Goal: Task Accomplishment & Management: Use online tool/utility

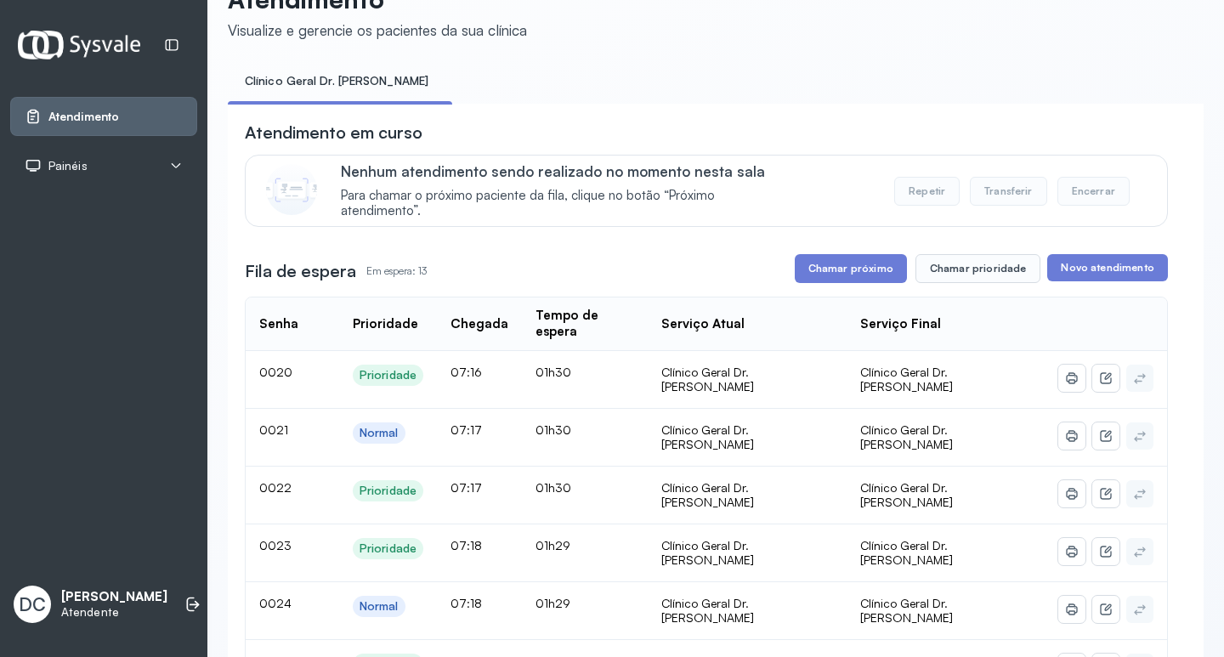
scroll to position [85, 0]
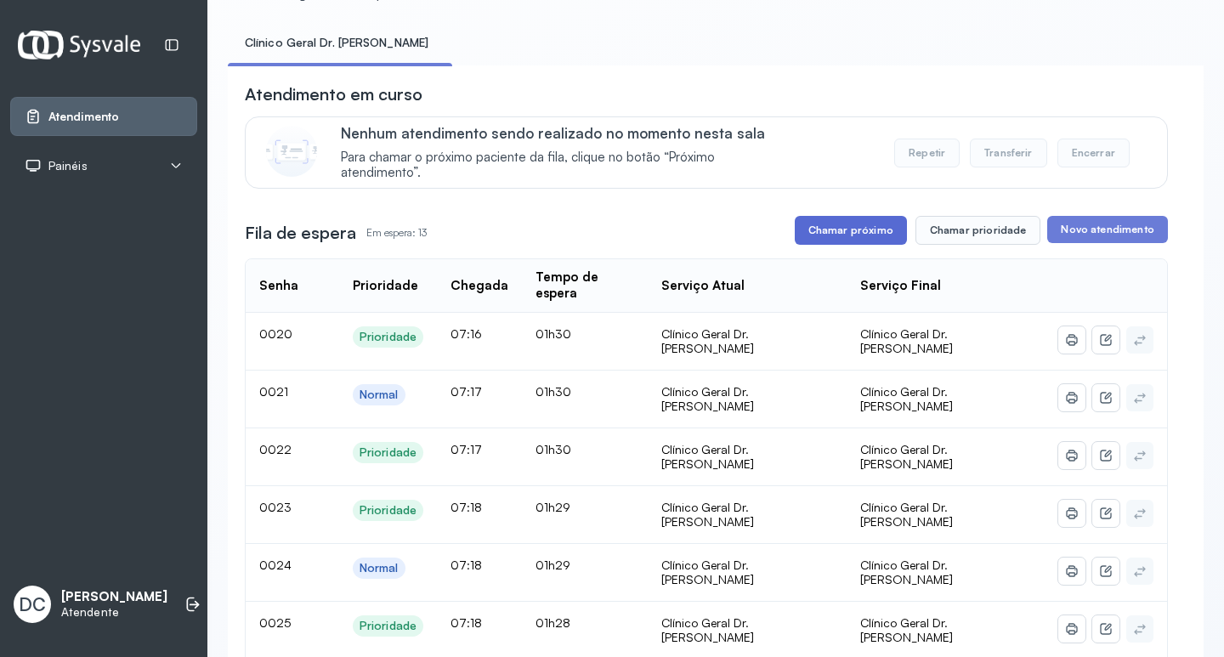
click at [845, 229] on button "Chamar próximo" at bounding box center [851, 230] width 112 height 29
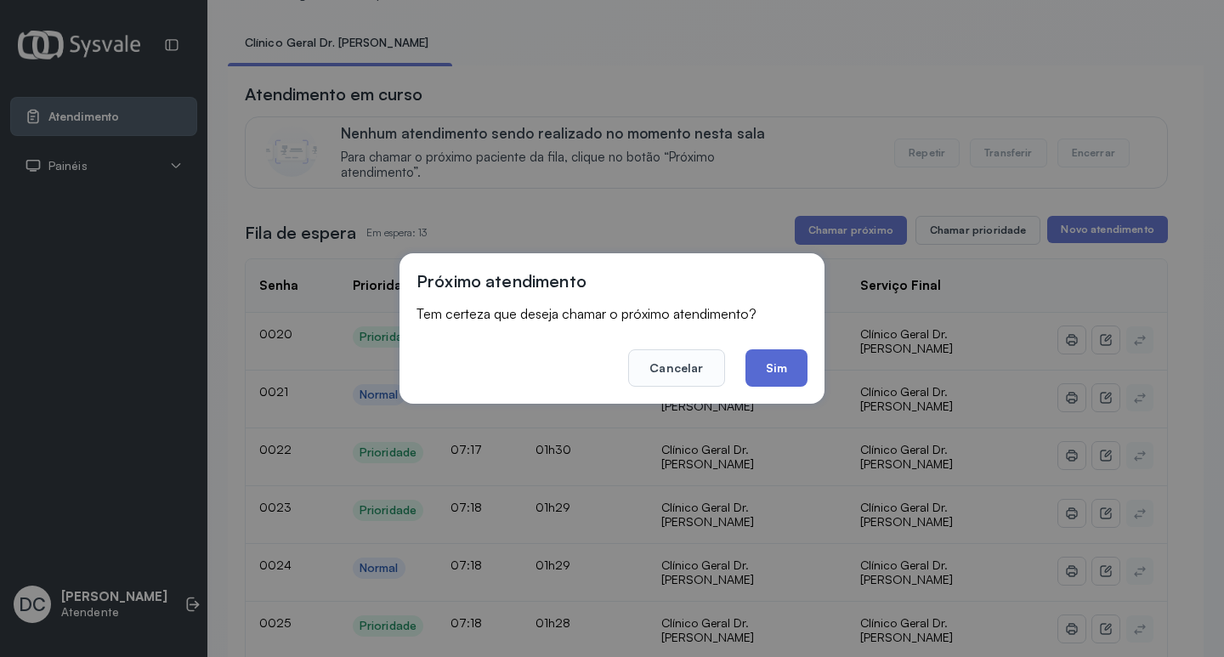
click at [778, 367] on button "Sim" at bounding box center [776, 367] width 62 height 37
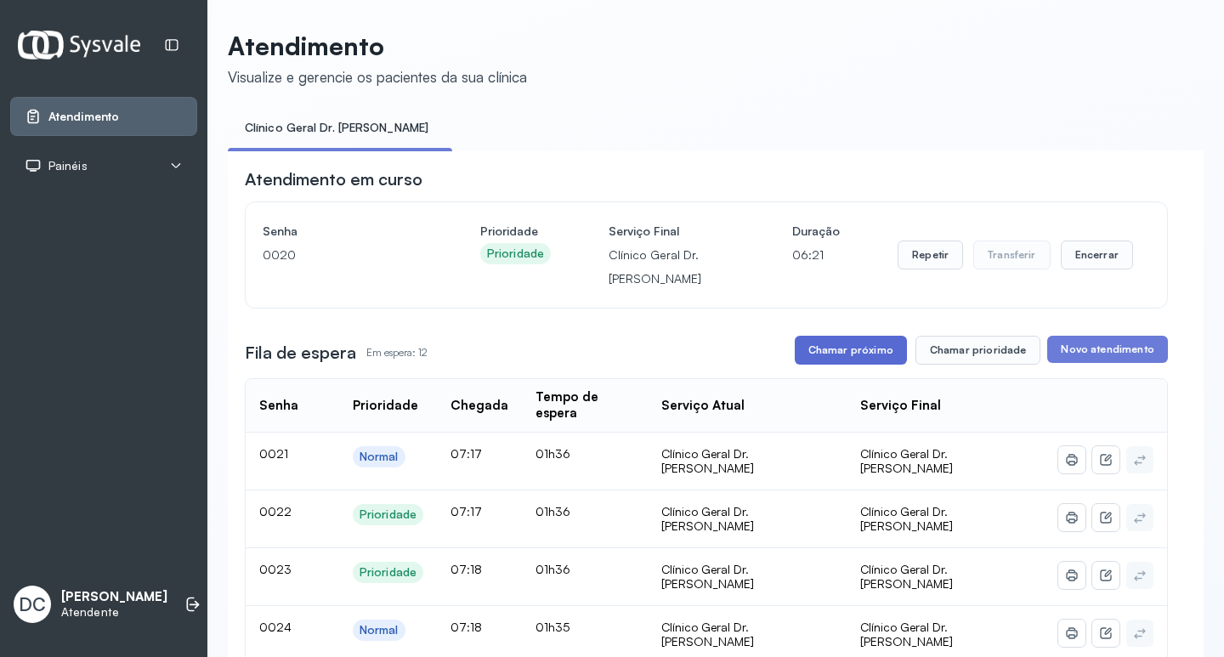
click at [852, 359] on button "Chamar próximo" at bounding box center [851, 350] width 112 height 29
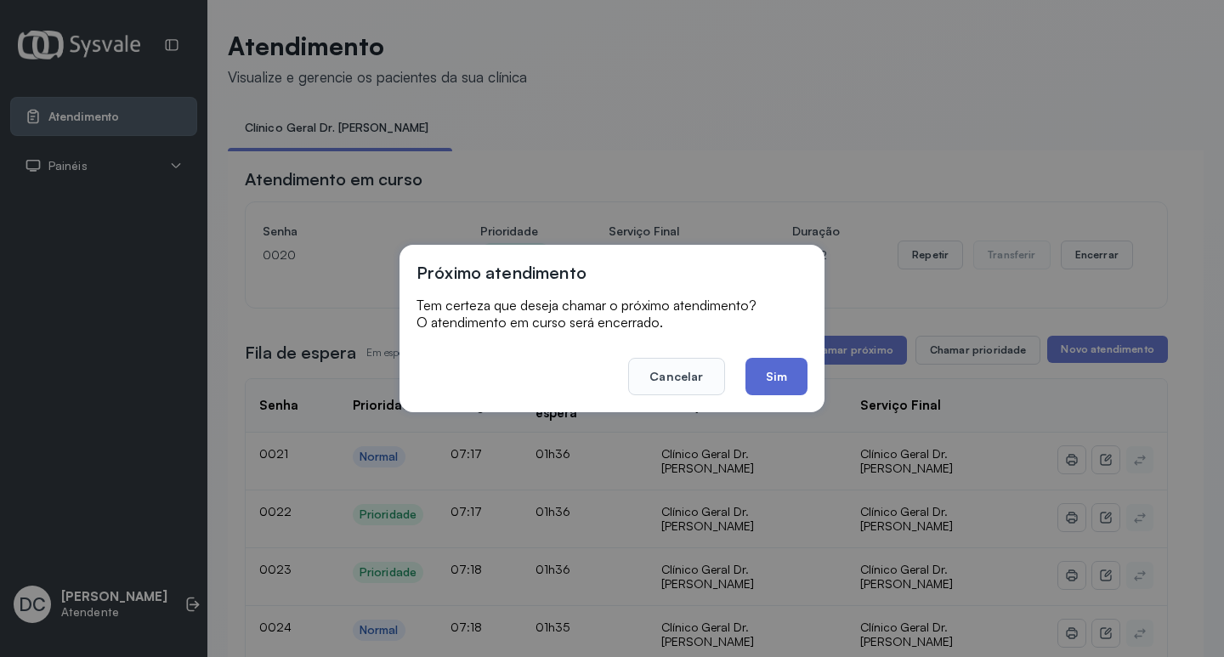
click at [763, 380] on button "Sim" at bounding box center [776, 376] width 62 height 37
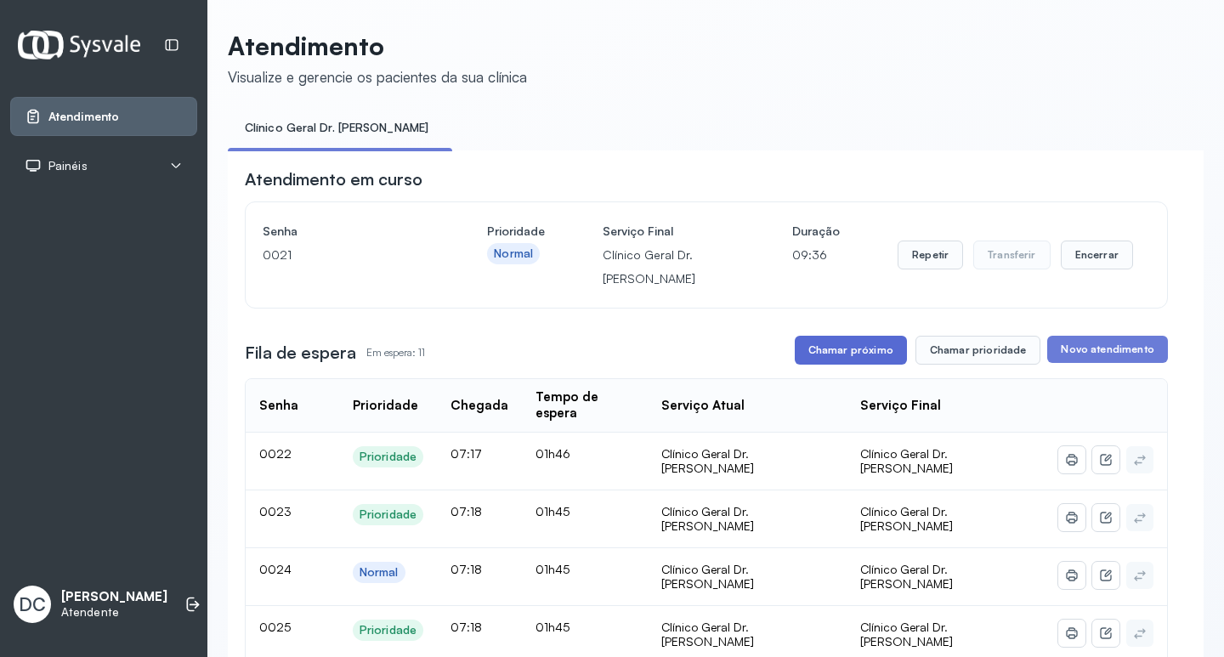
click at [867, 353] on button "Chamar próximo" at bounding box center [851, 350] width 112 height 29
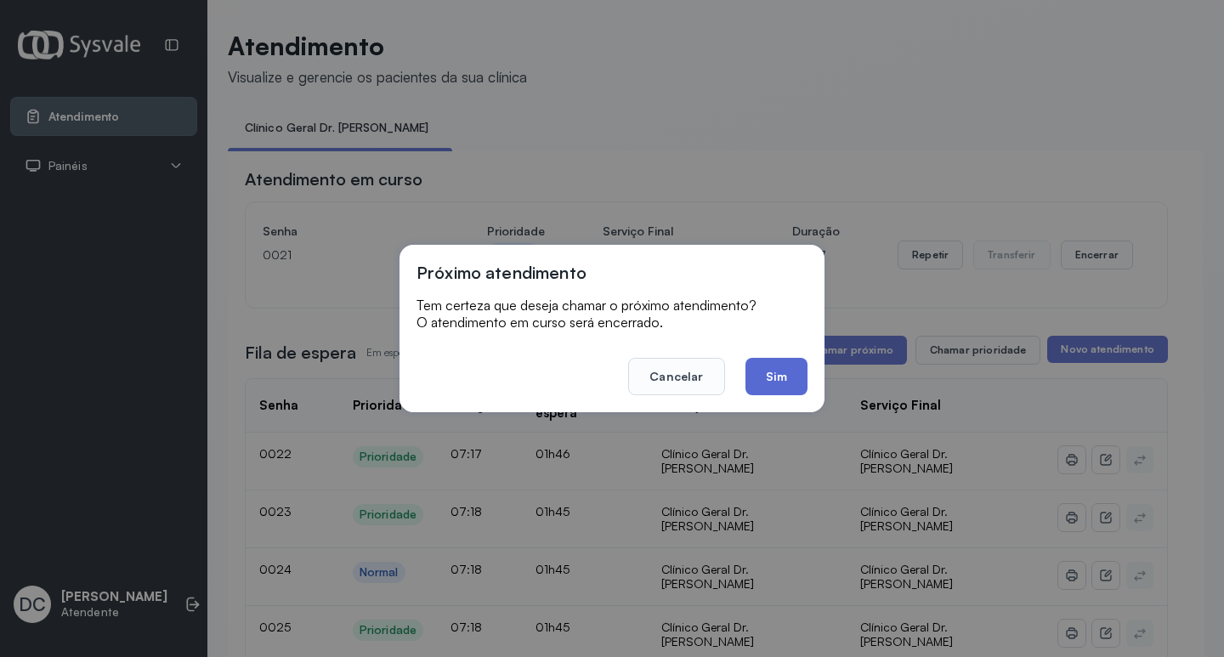
click at [781, 371] on button "Sim" at bounding box center [776, 376] width 62 height 37
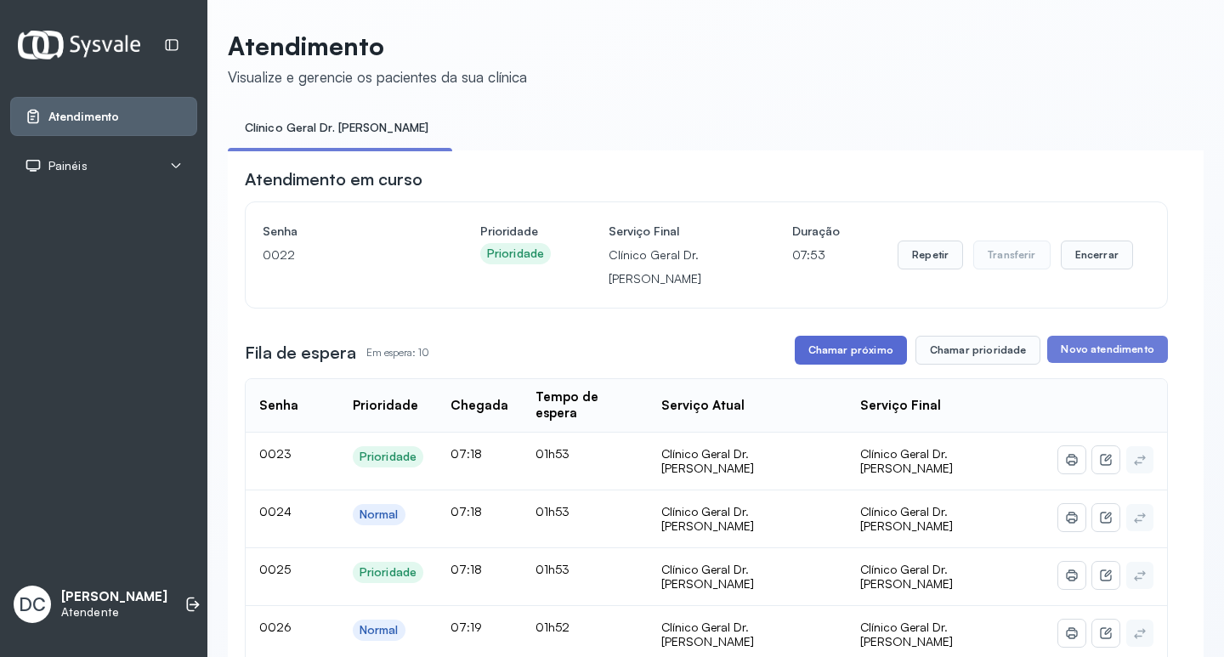
click at [851, 347] on button "Chamar próximo" at bounding box center [851, 350] width 112 height 29
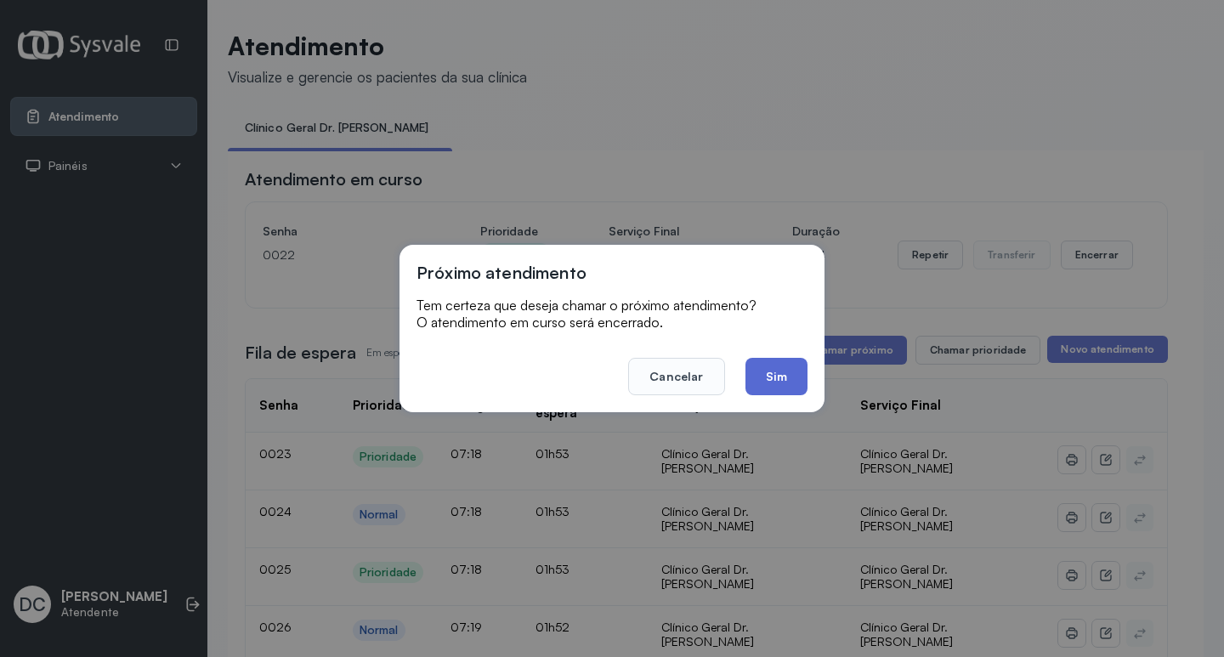
click at [756, 382] on button "Sim" at bounding box center [776, 376] width 62 height 37
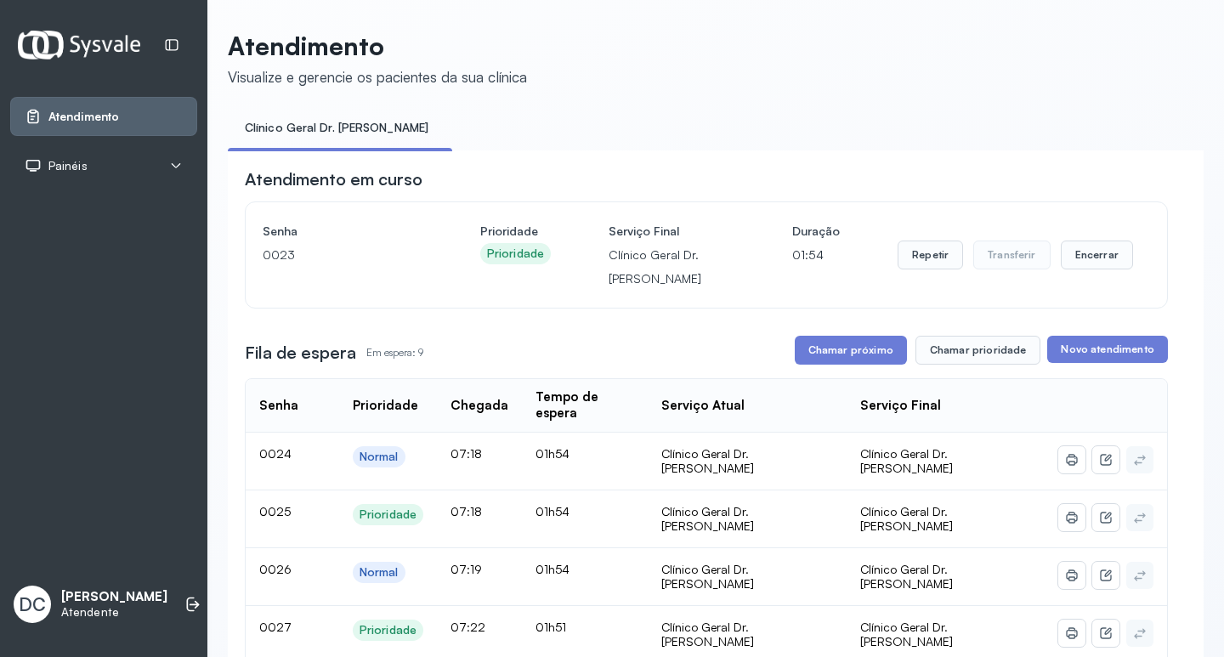
scroll to position [85, 0]
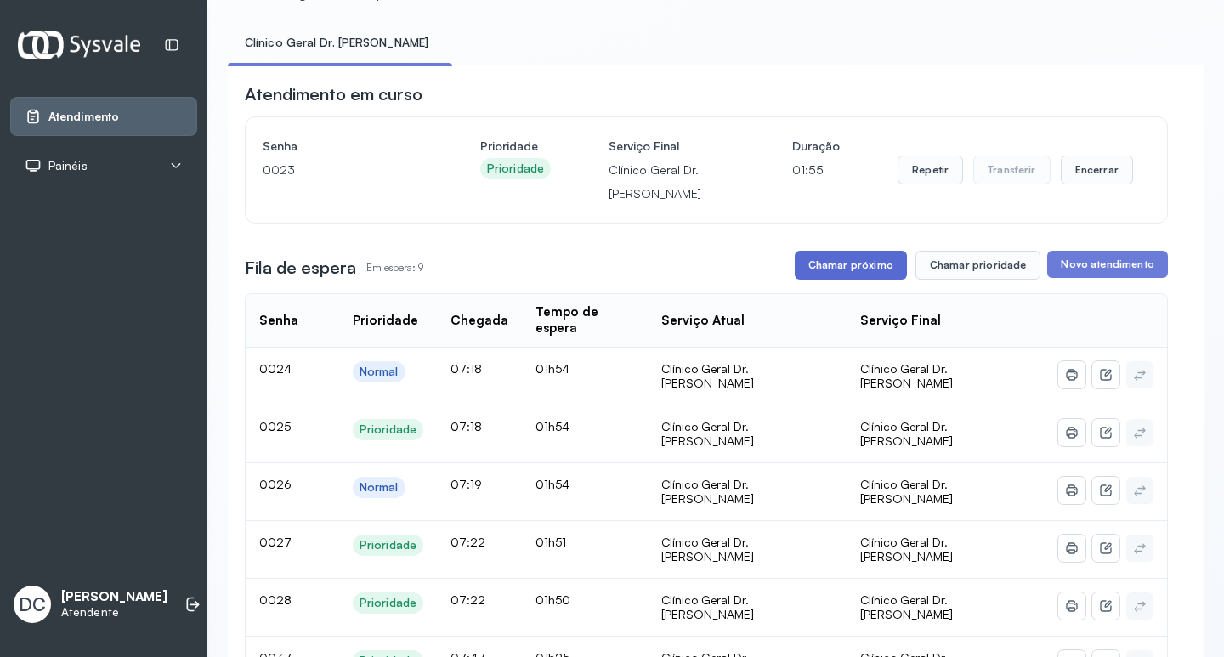
click at [850, 272] on button "Chamar próximo" at bounding box center [851, 265] width 112 height 29
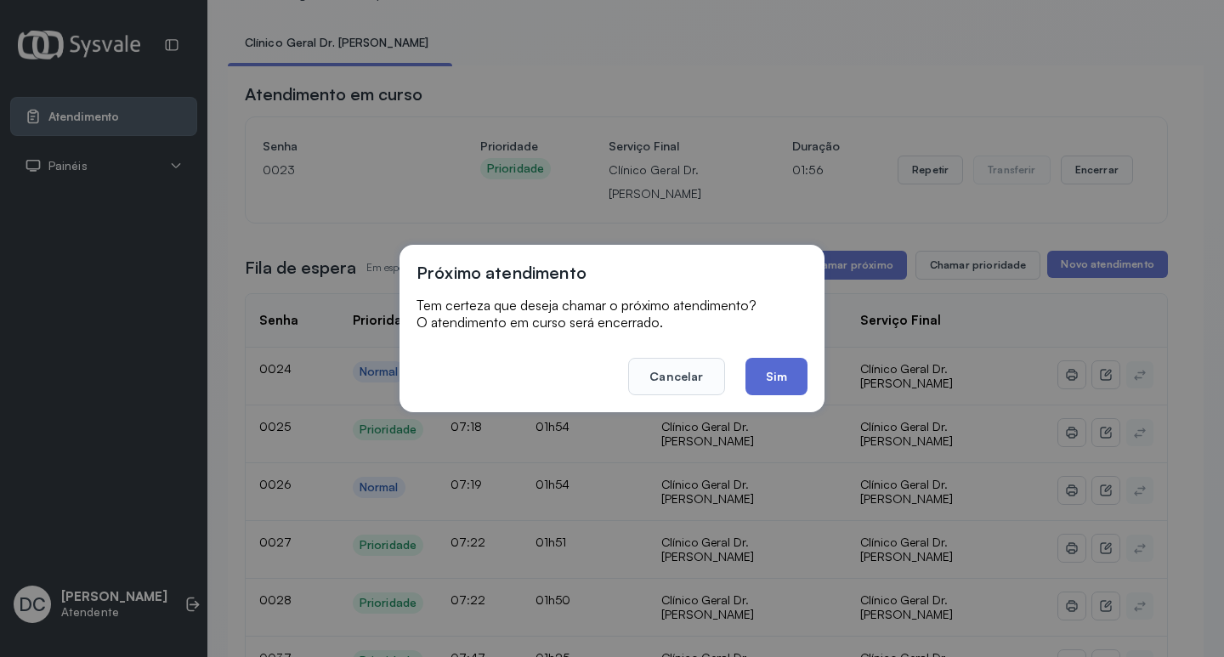
click at [757, 382] on button "Sim" at bounding box center [776, 376] width 62 height 37
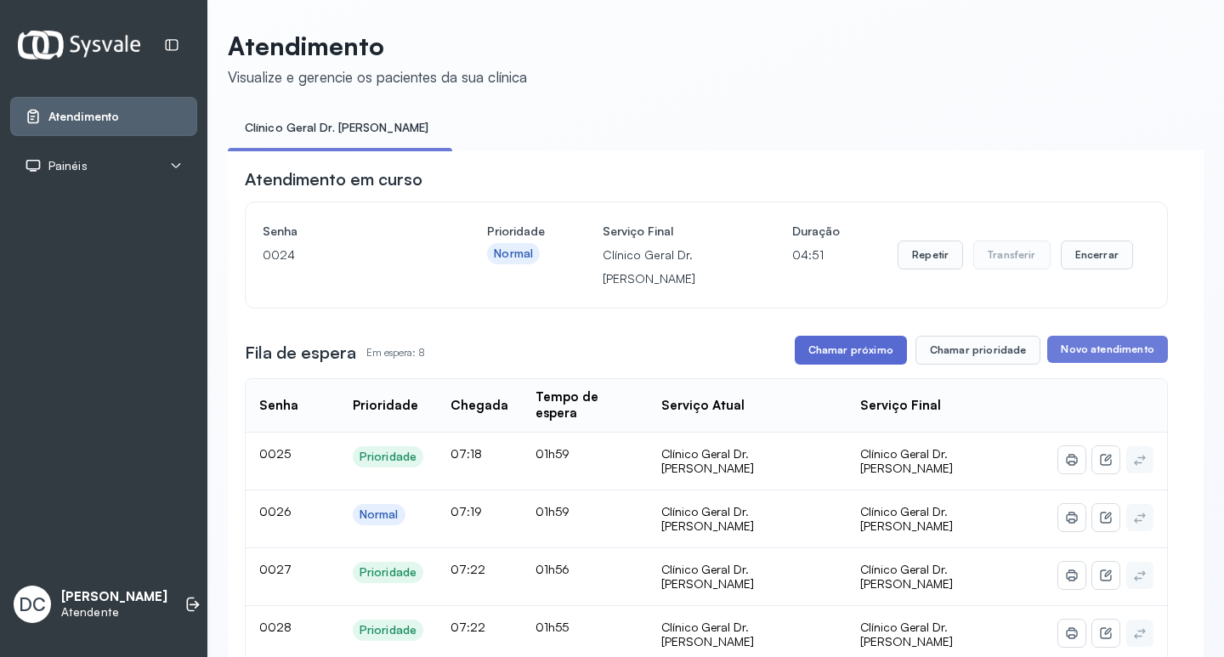
click at [816, 347] on button "Chamar próximo" at bounding box center [851, 350] width 112 height 29
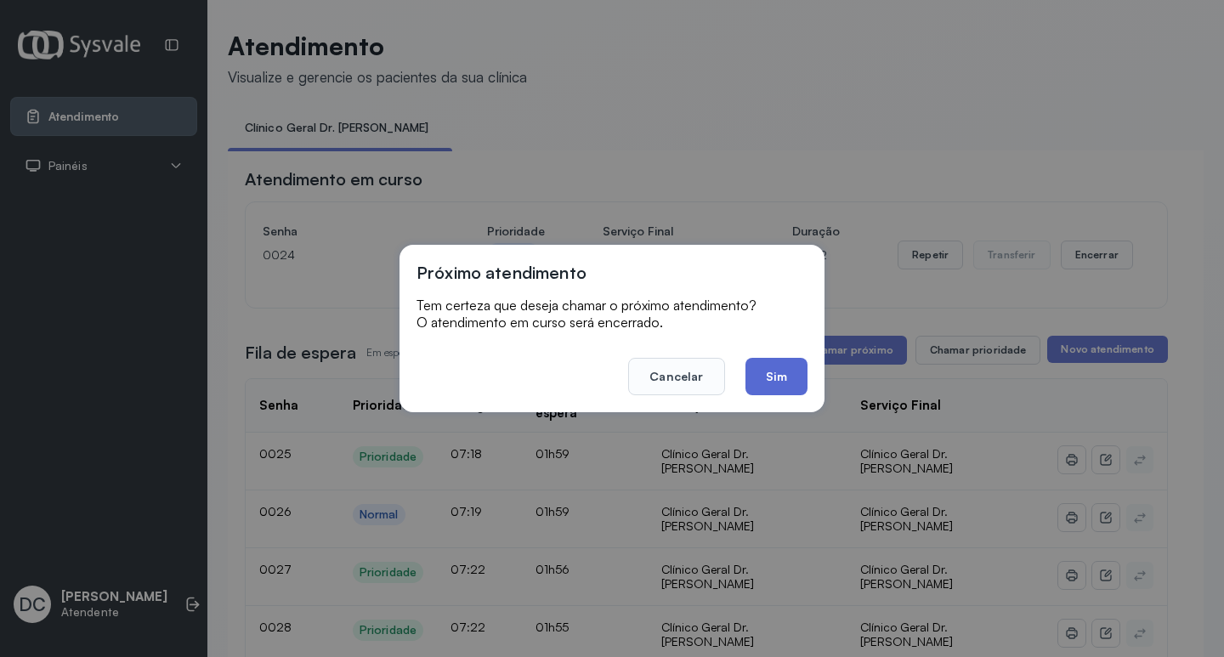
click at [784, 377] on button "Sim" at bounding box center [776, 376] width 62 height 37
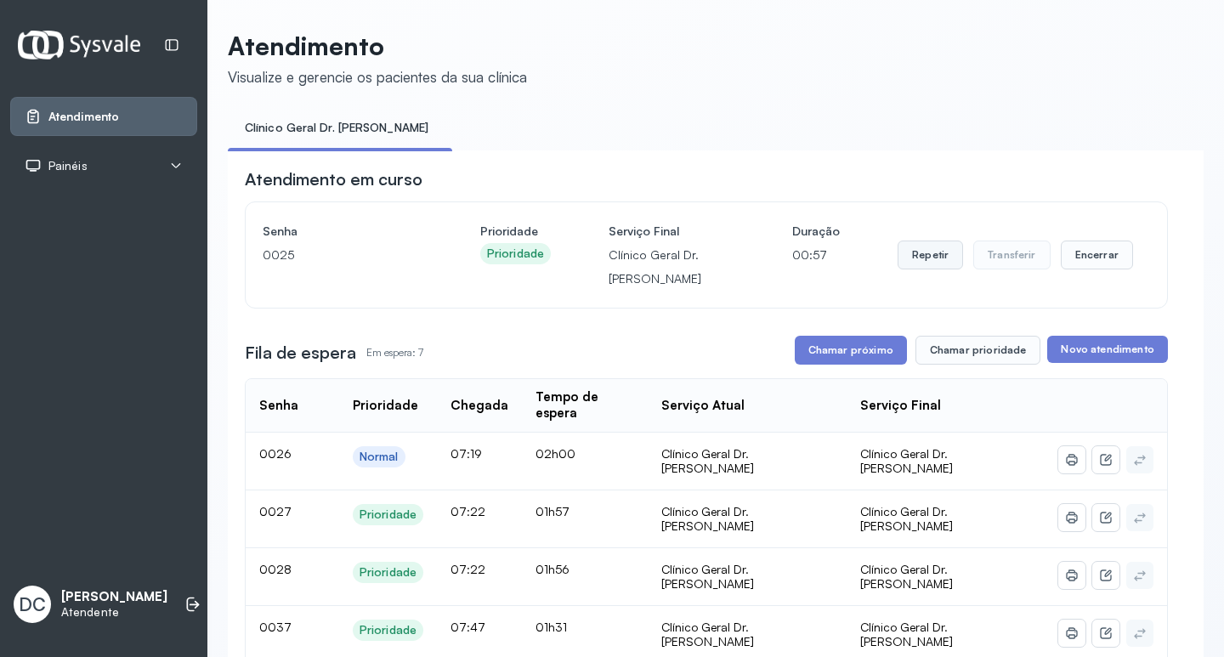
click at [907, 259] on button "Repetir" at bounding box center [929, 255] width 65 height 29
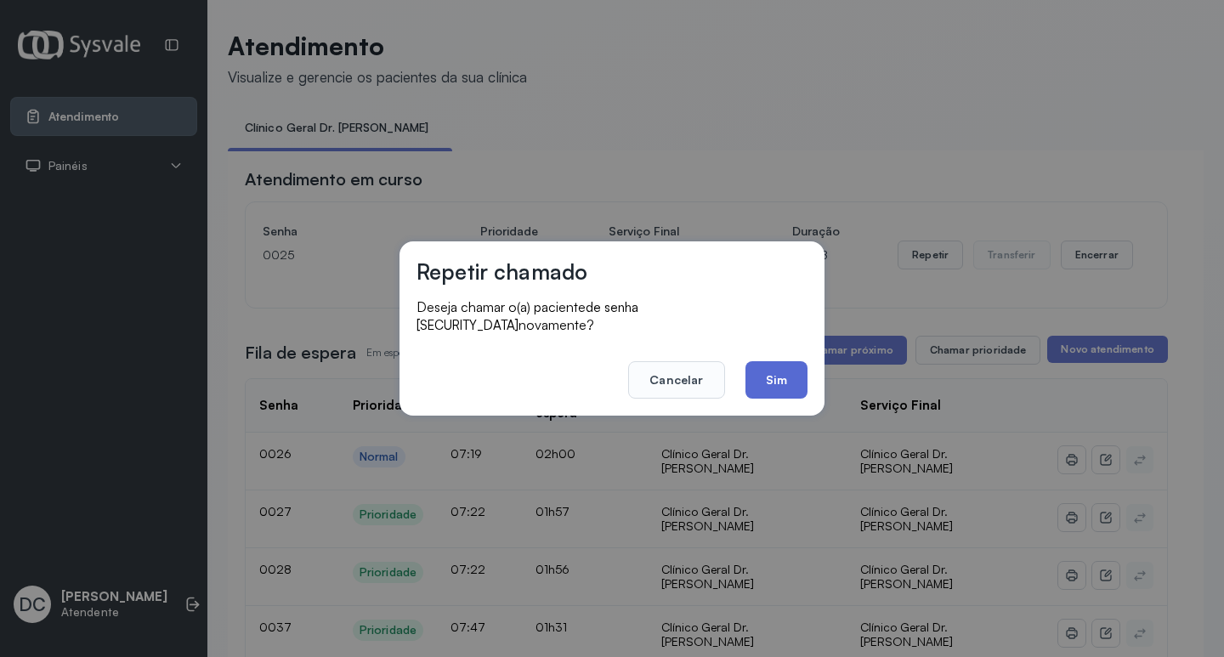
click at [798, 371] on button "Sim" at bounding box center [776, 379] width 62 height 37
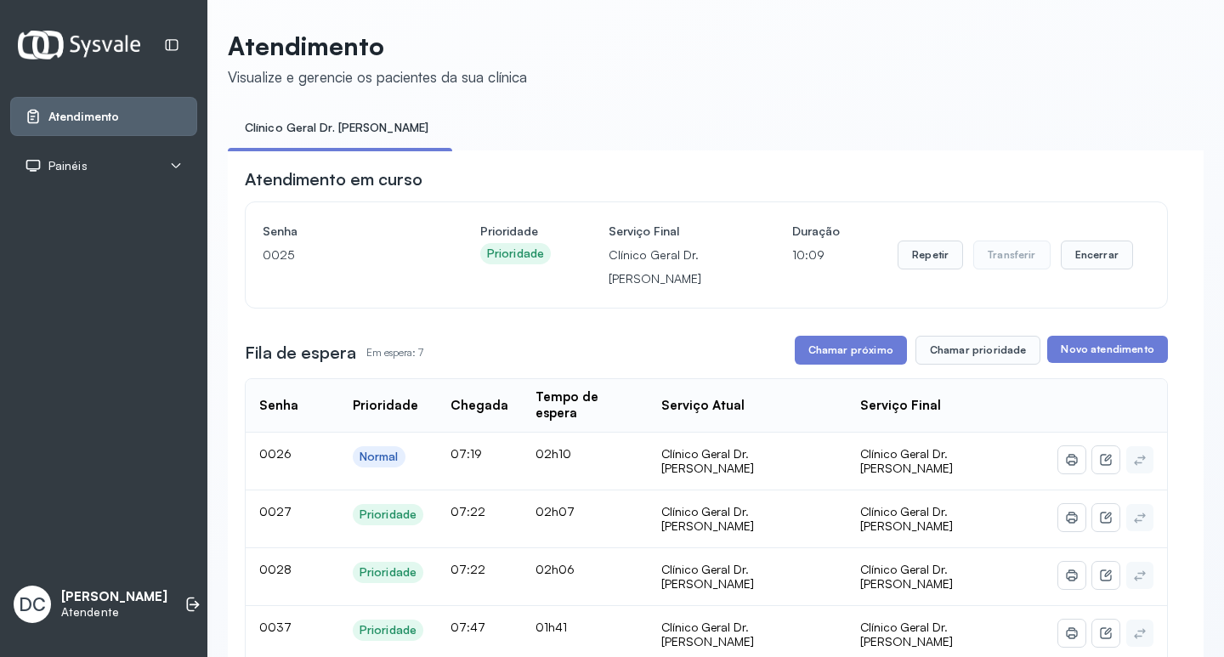
scroll to position [170, 0]
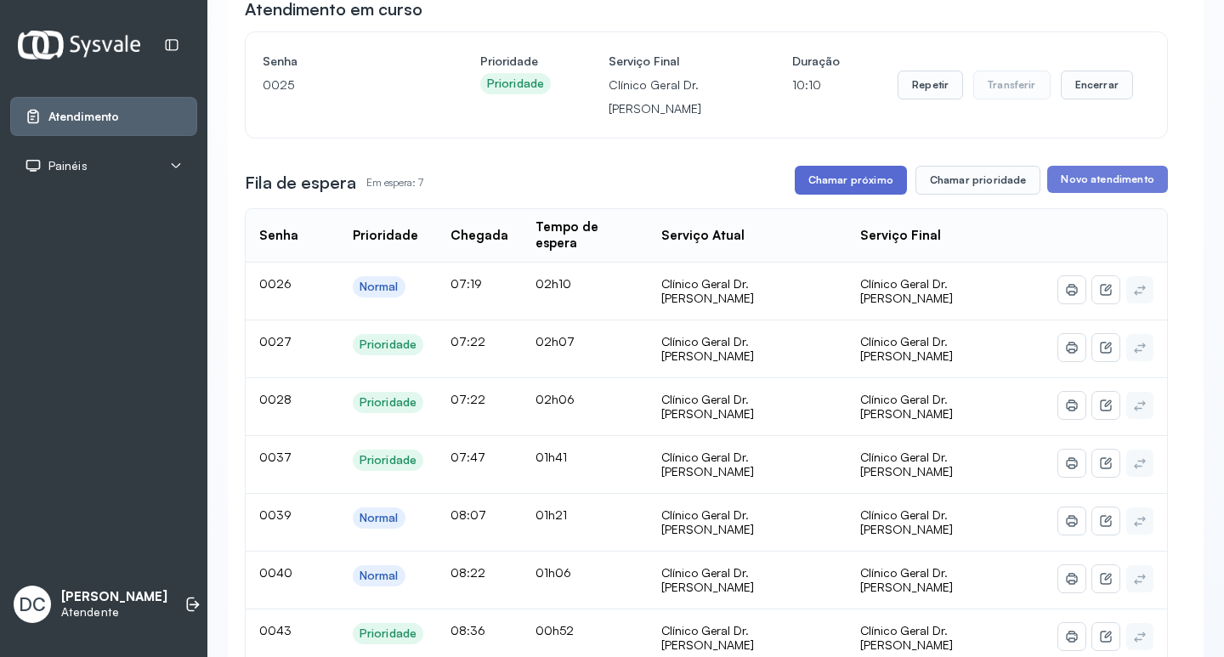
click at [875, 193] on button "Chamar próximo" at bounding box center [851, 180] width 112 height 29
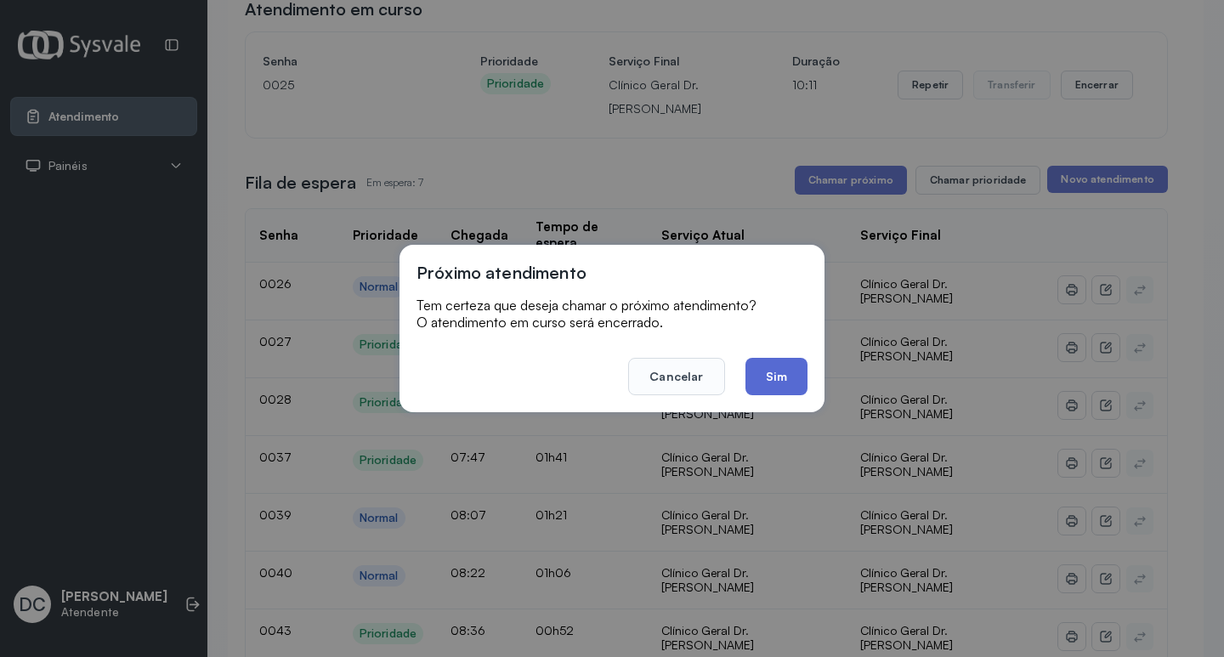
click at [784, 372] on button "Sim" at bounding box center [776, 376] width 62 height 37
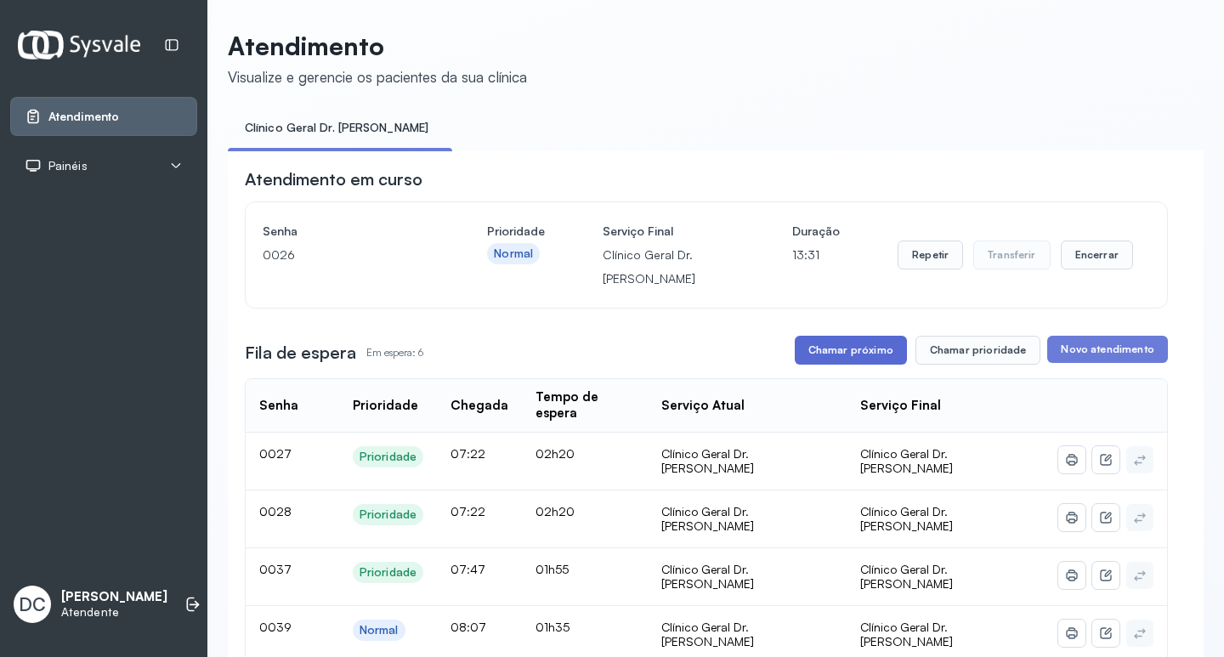
click at [839, 364] on button "Chamar próximo" at bounding box center [851, 350] width 112 height 29
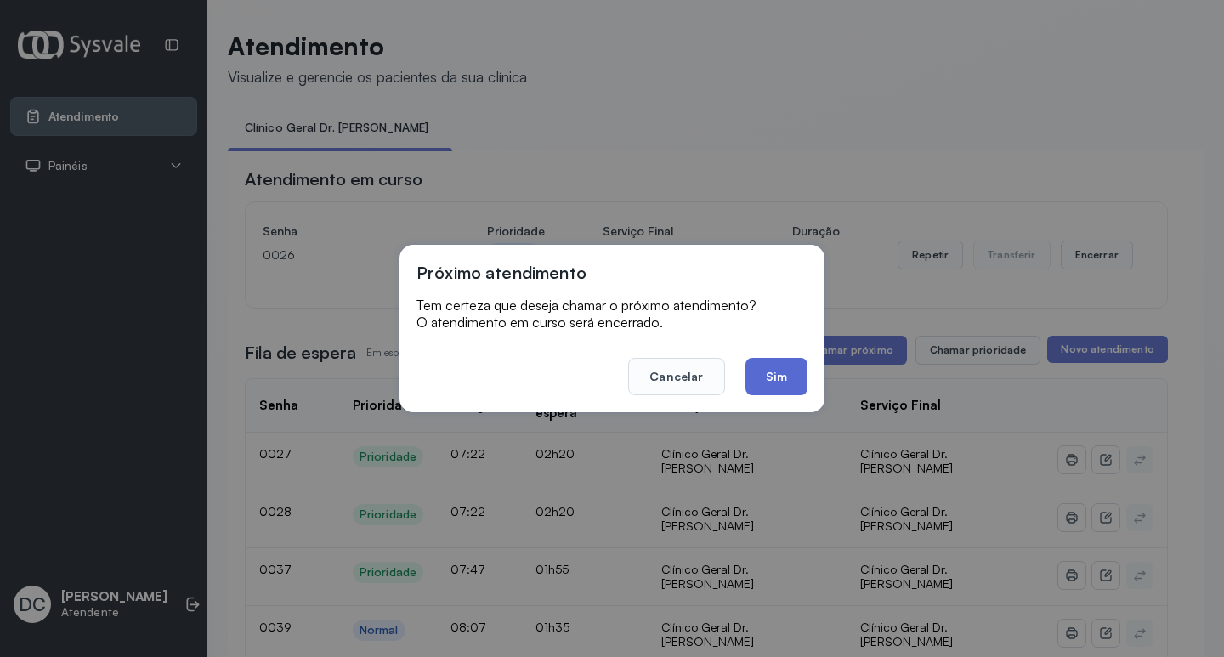
click at [774, 360] on button "Sim" at bounding box center [776, 376] width 62 height 37
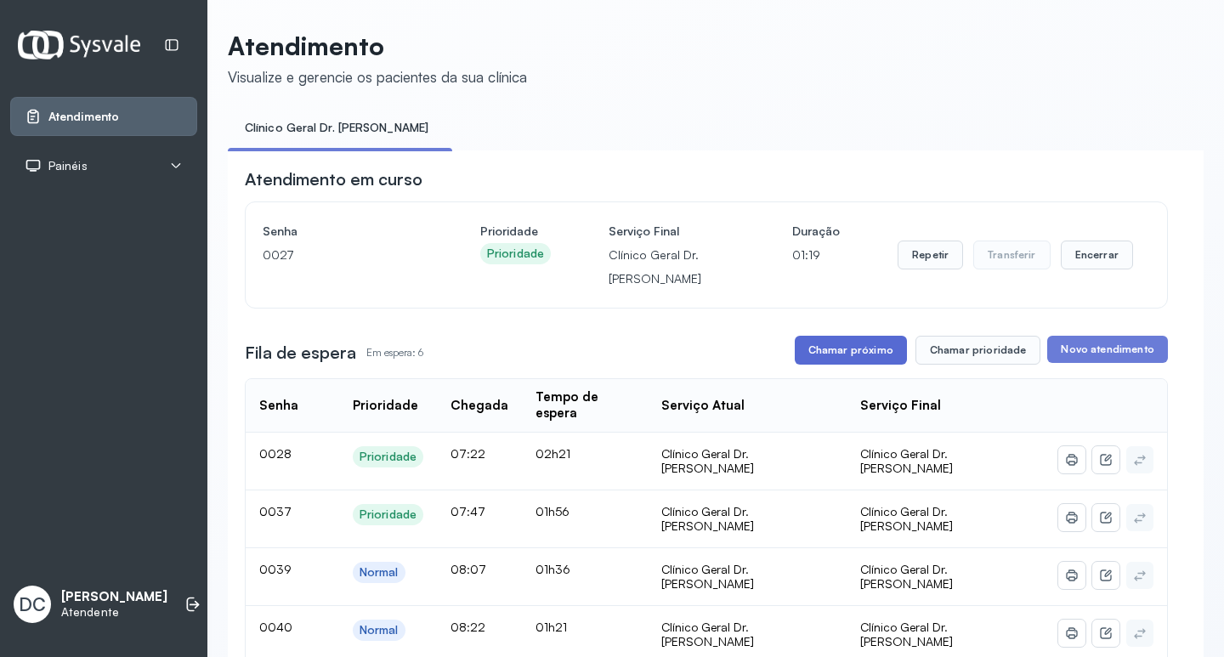
click at [864, 347] on button "Chamar próximo" at bounding box center [851, 350] width 112 height 29
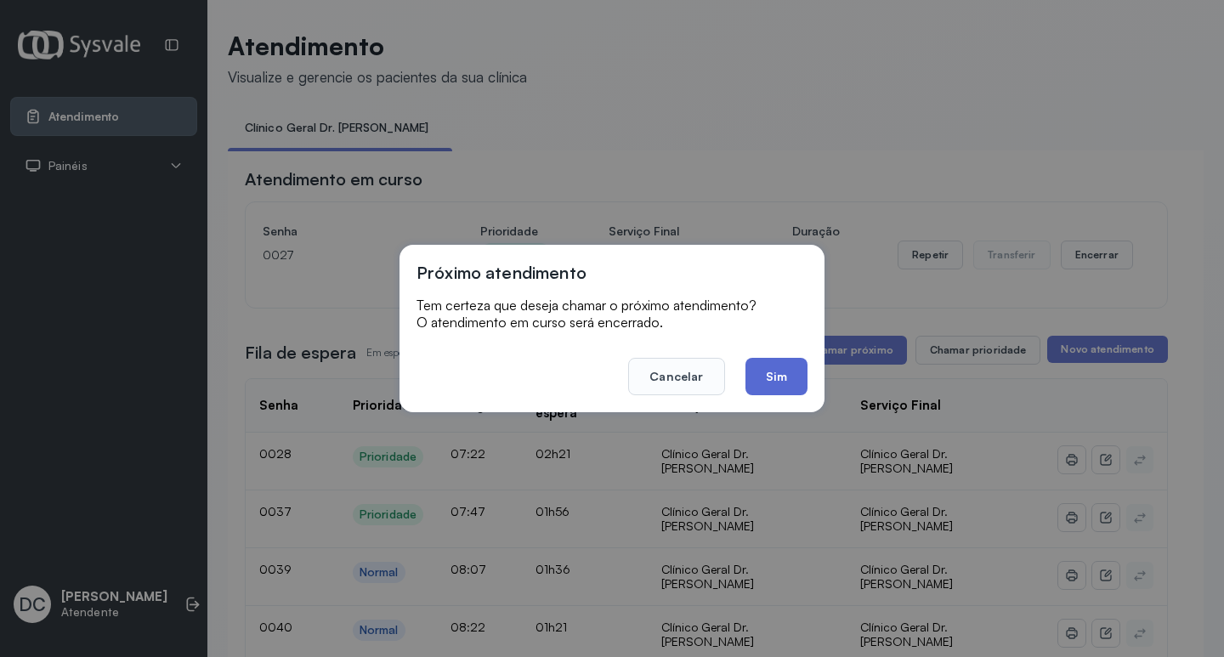
click at [777, 382] on button "Sim" at bounding box center [776, 376] width 62 height 37
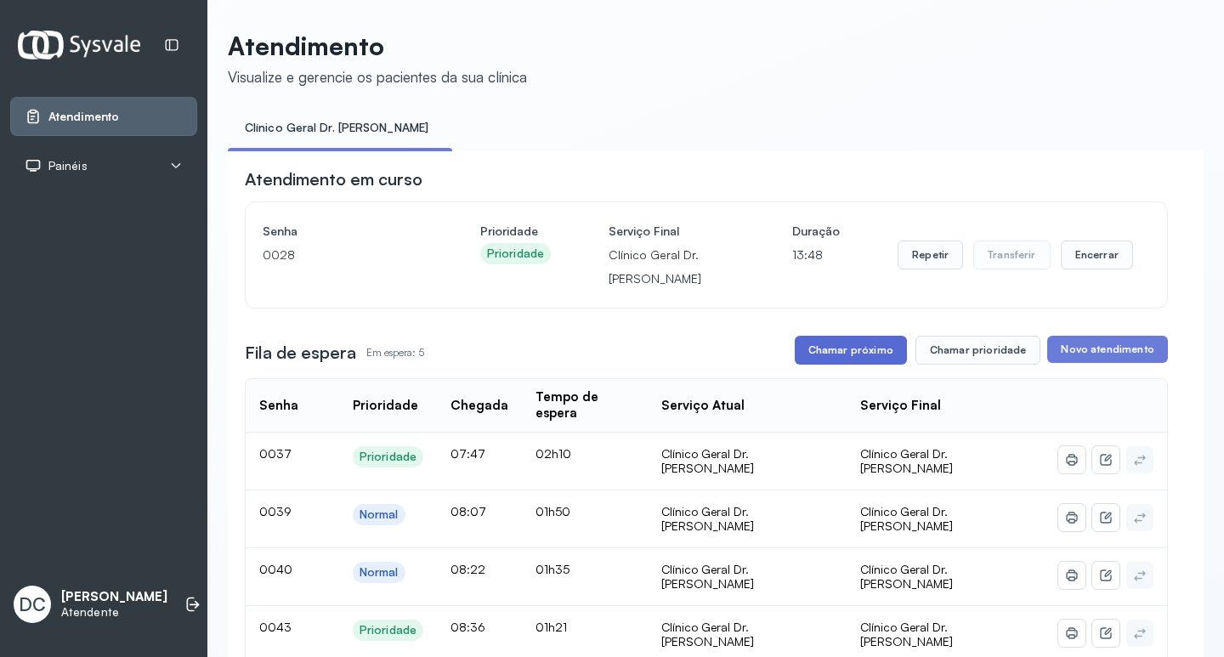
click at [845, 351] on button "Chamar próximo" at bounding box center [851, 350] width 112 height 29
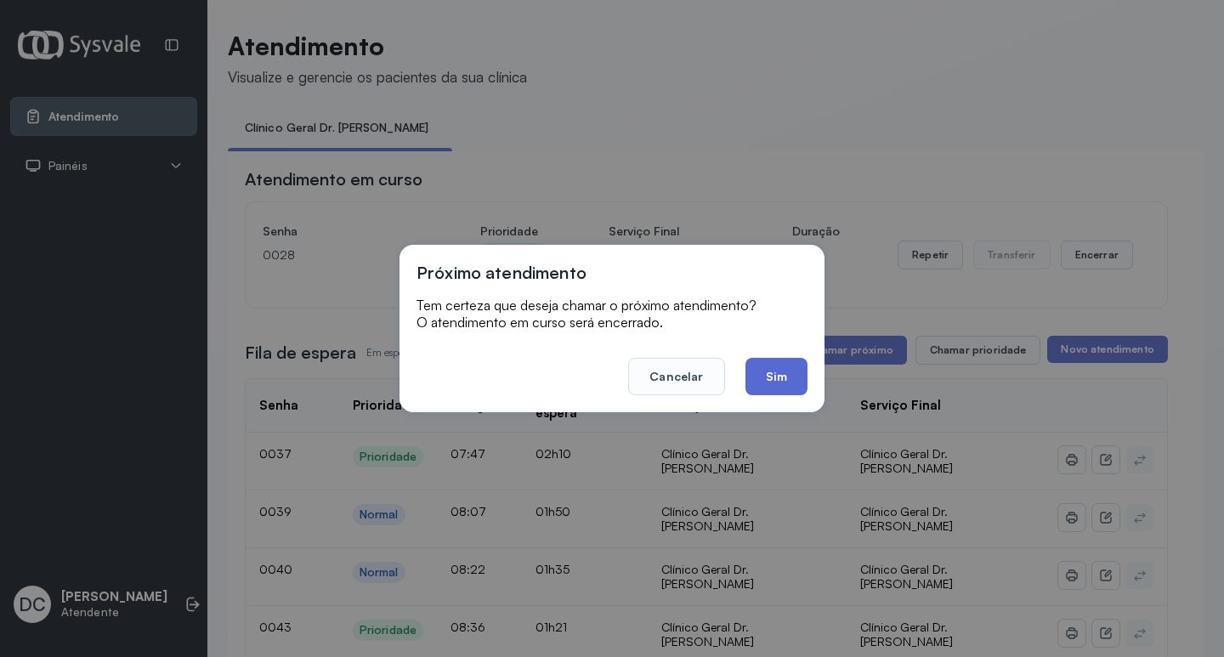
click at [765, 392] on button "Sim" at bounding box center [776, 376] width 62 height 37
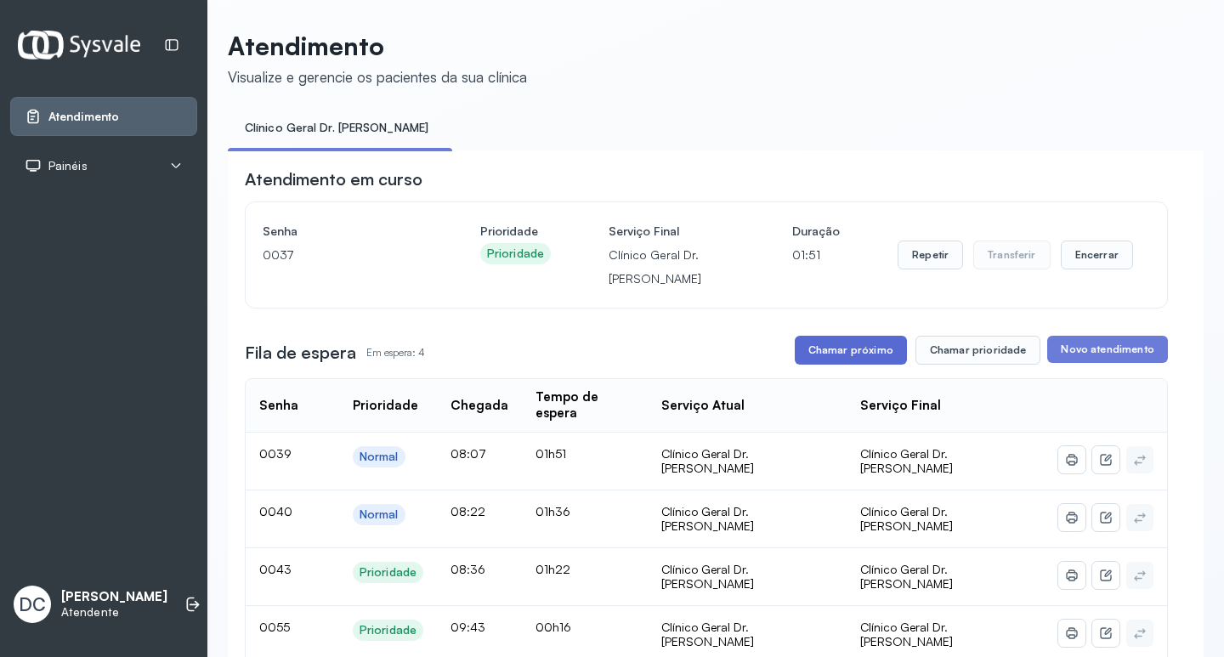
click at [877, 345] on button "Chamar próximo" at bounding box center [851, 350] width 112 height 29
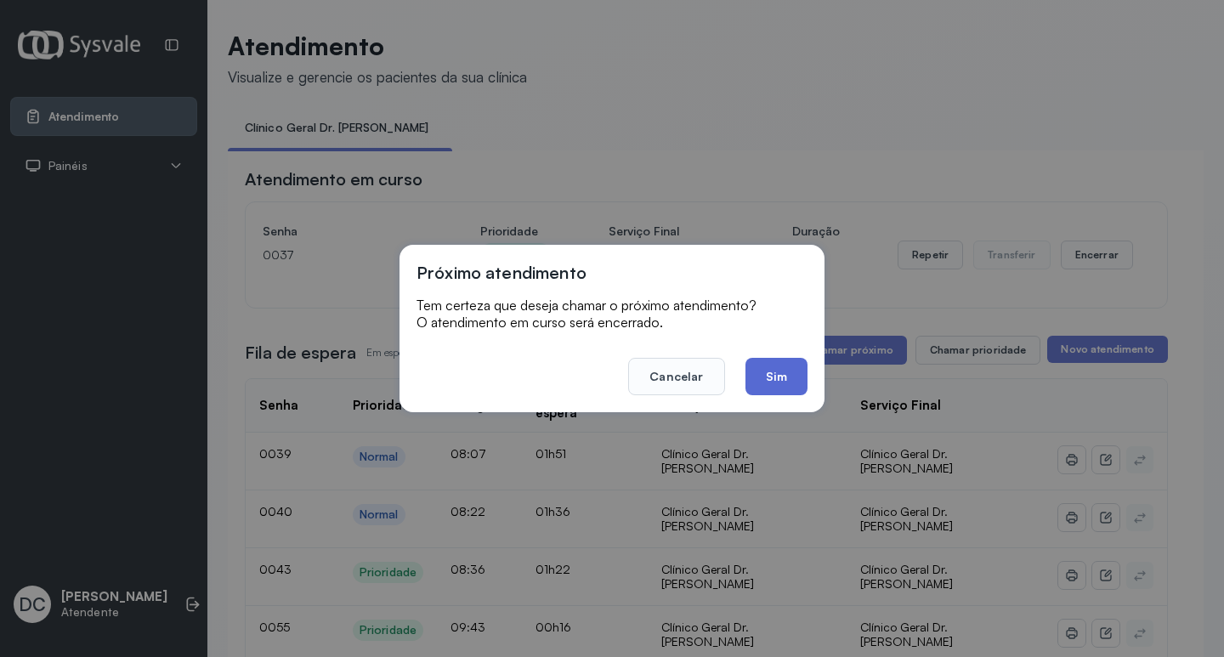
click at [791, 379] on button "Sim" at bounding box center [776, 376] width 62 height 37
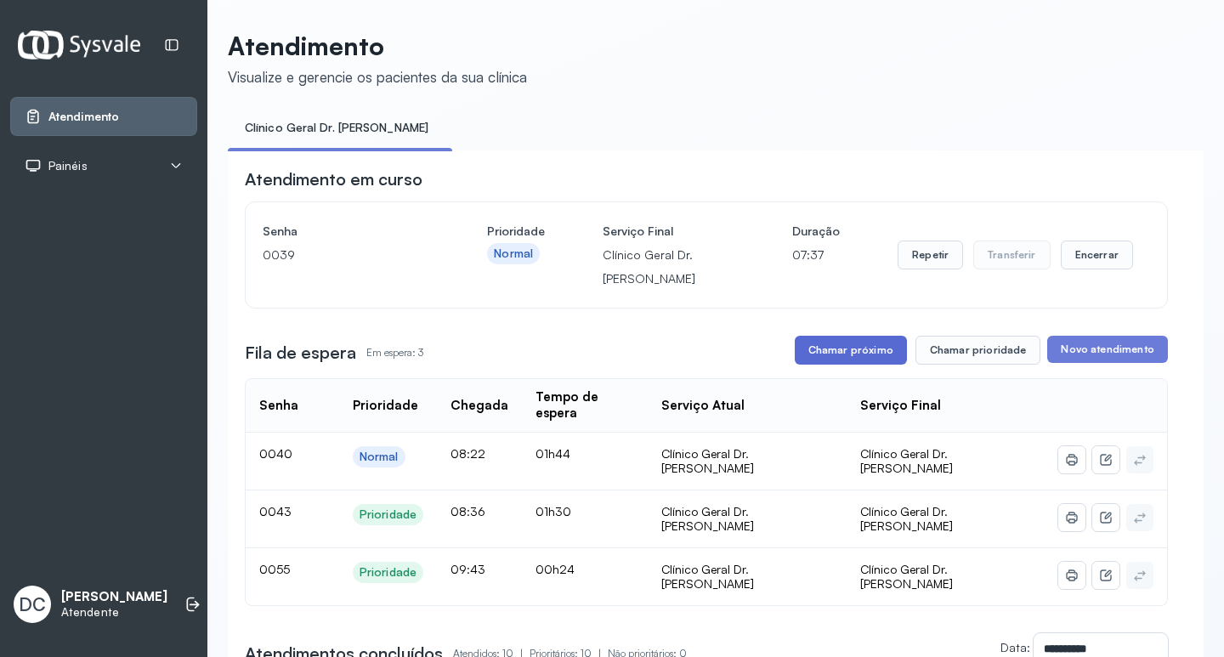
click at [849, 357] on button "Chamar próximo" at bounding box center [851, 350] width 112 height 29
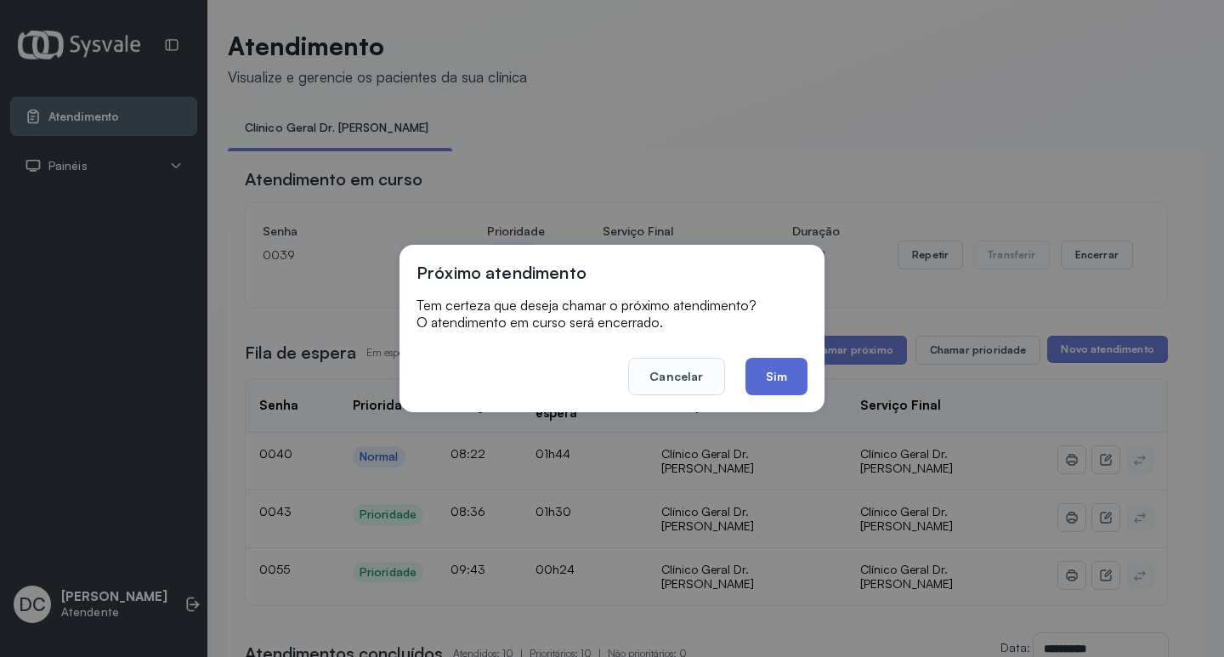
click at [773, 394] on button "Sim" at bounding box center [776, 376] width 62 height 37
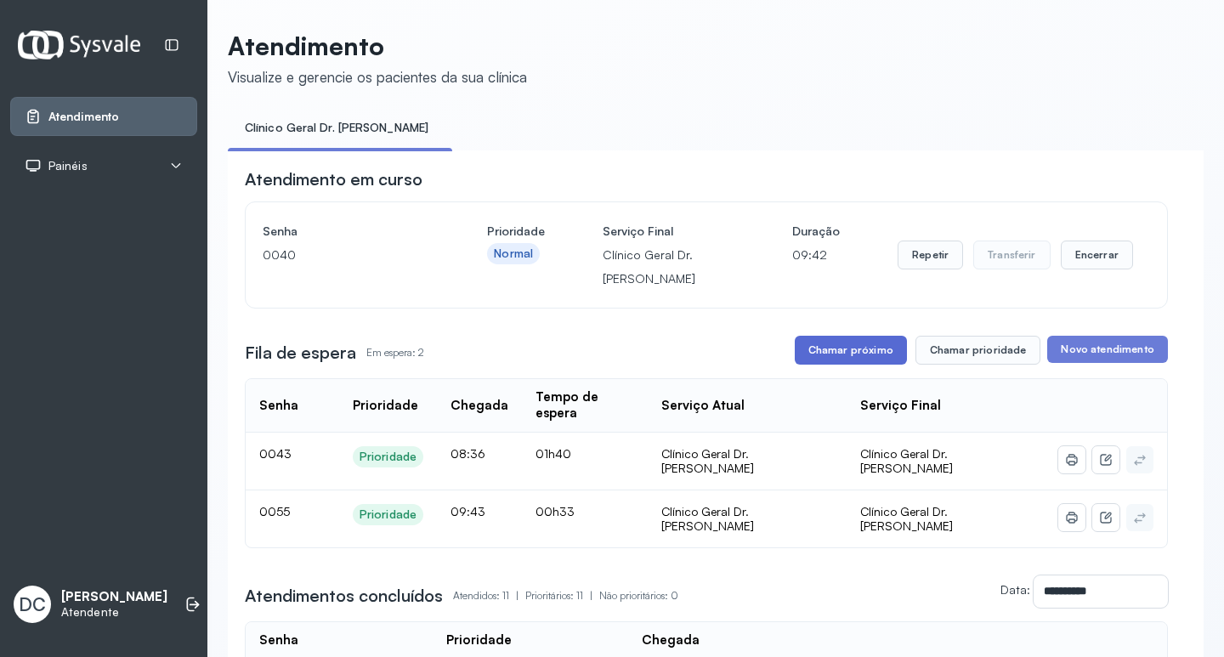
click at [835, 360] on button "Chamar próximo" at bounding box center [851, 350] width 112 height 29
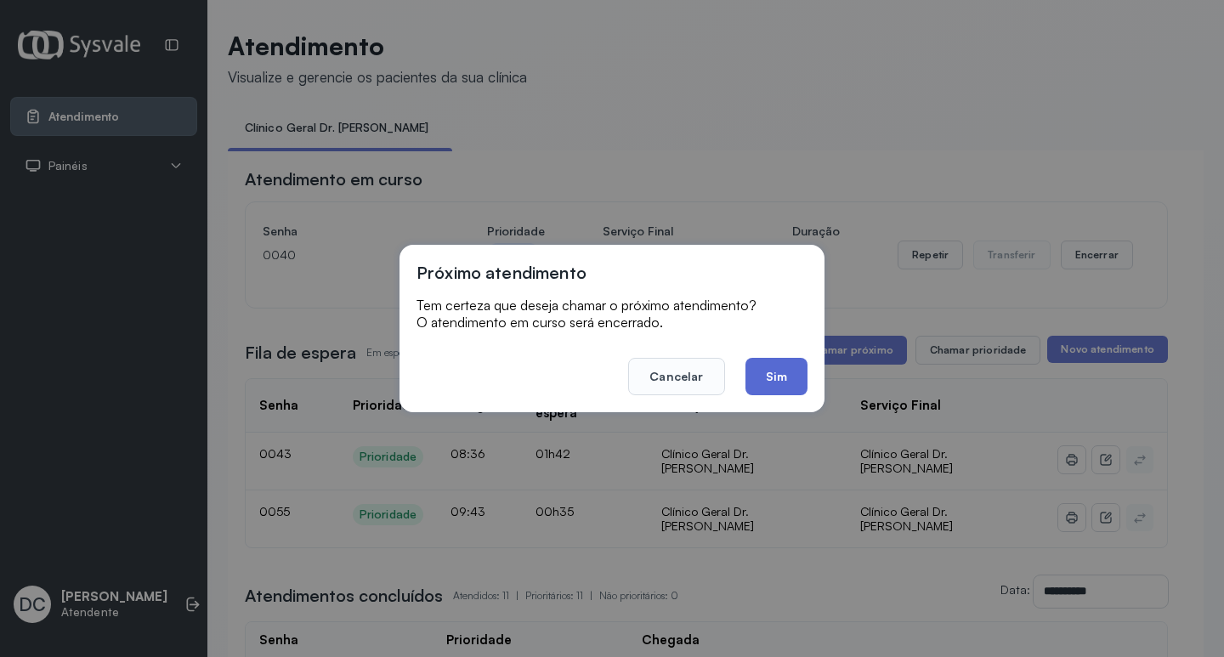
click at [773, 375] on button "Sim" at bounding box center [776, 376] width 62 height 37
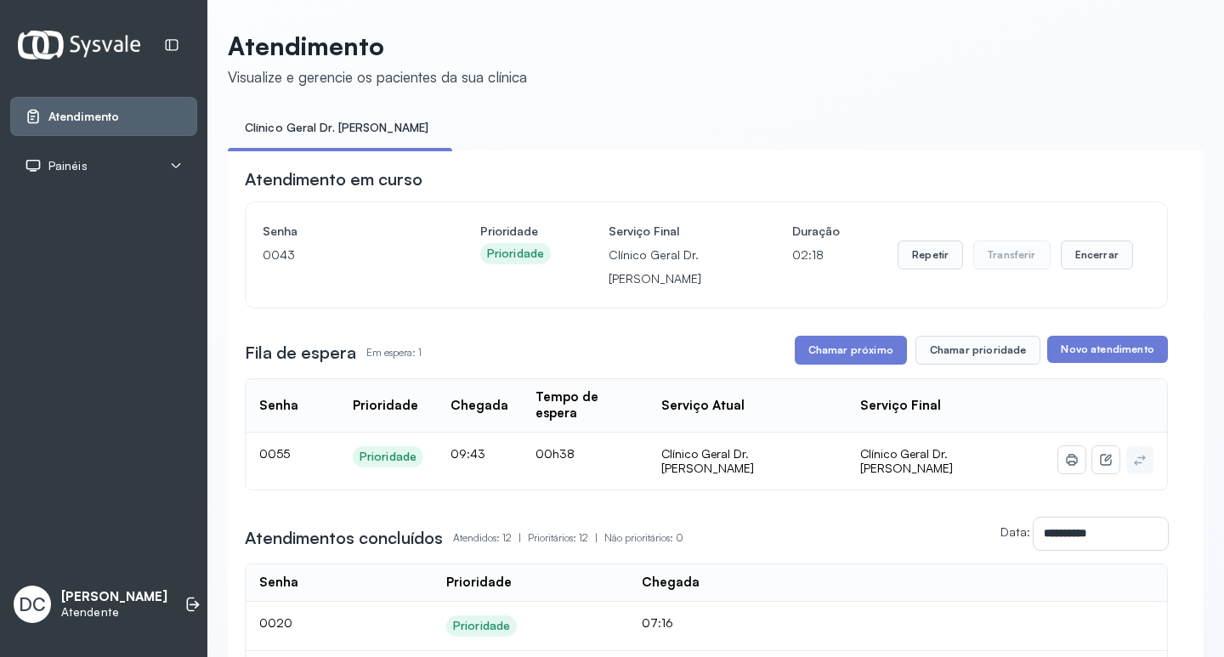
click at [844, 358] on button "Chamar próximo" at bounding box center [851, 350] width 112 height 29
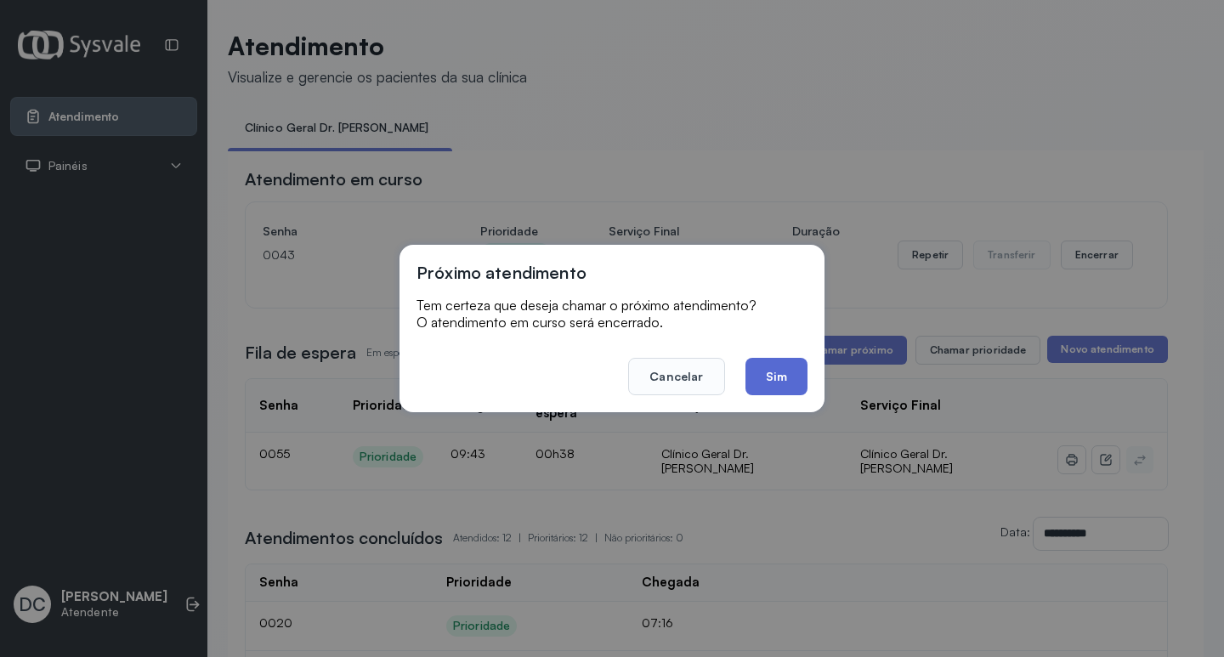
click at [784, 383] on button "Sim" at bounding box center [776, 376] width 62 height 37
